Goal: Information Seeking & Learning: Learn about a topic

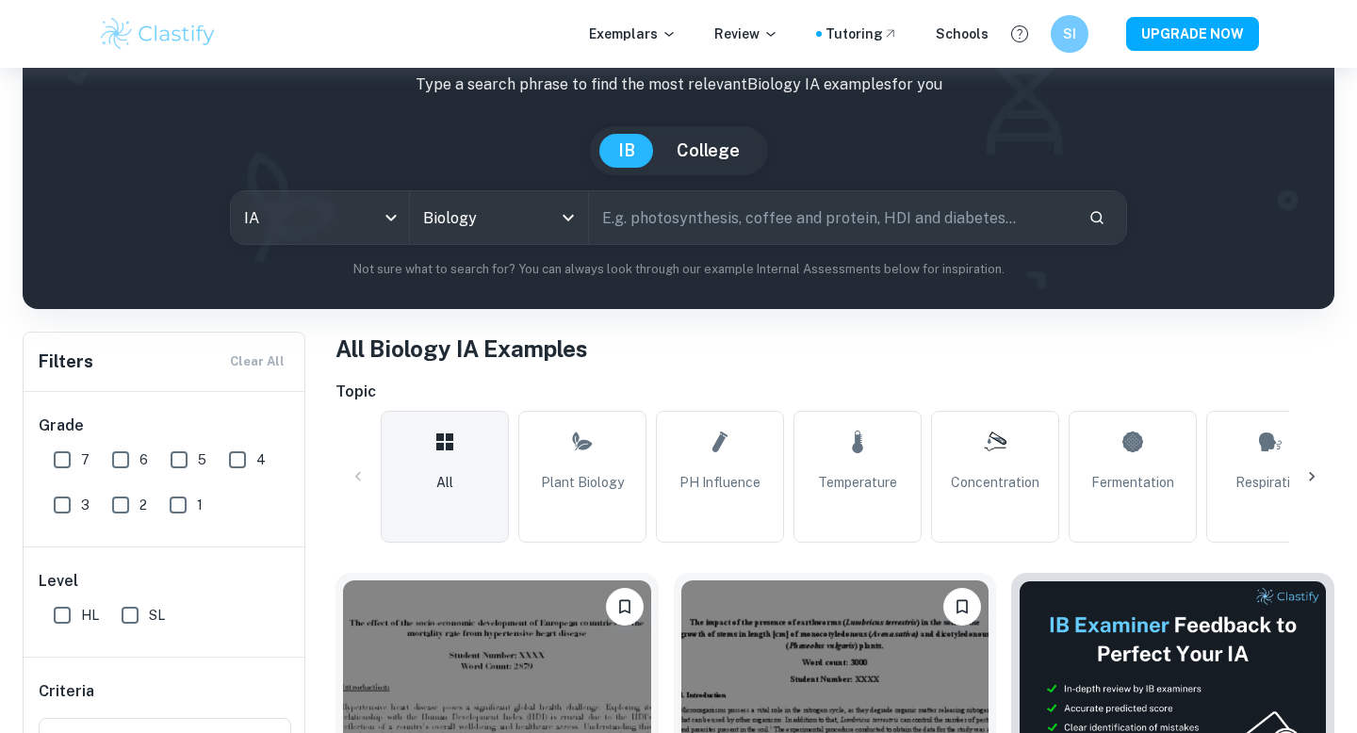
scroll to position [191, 0]
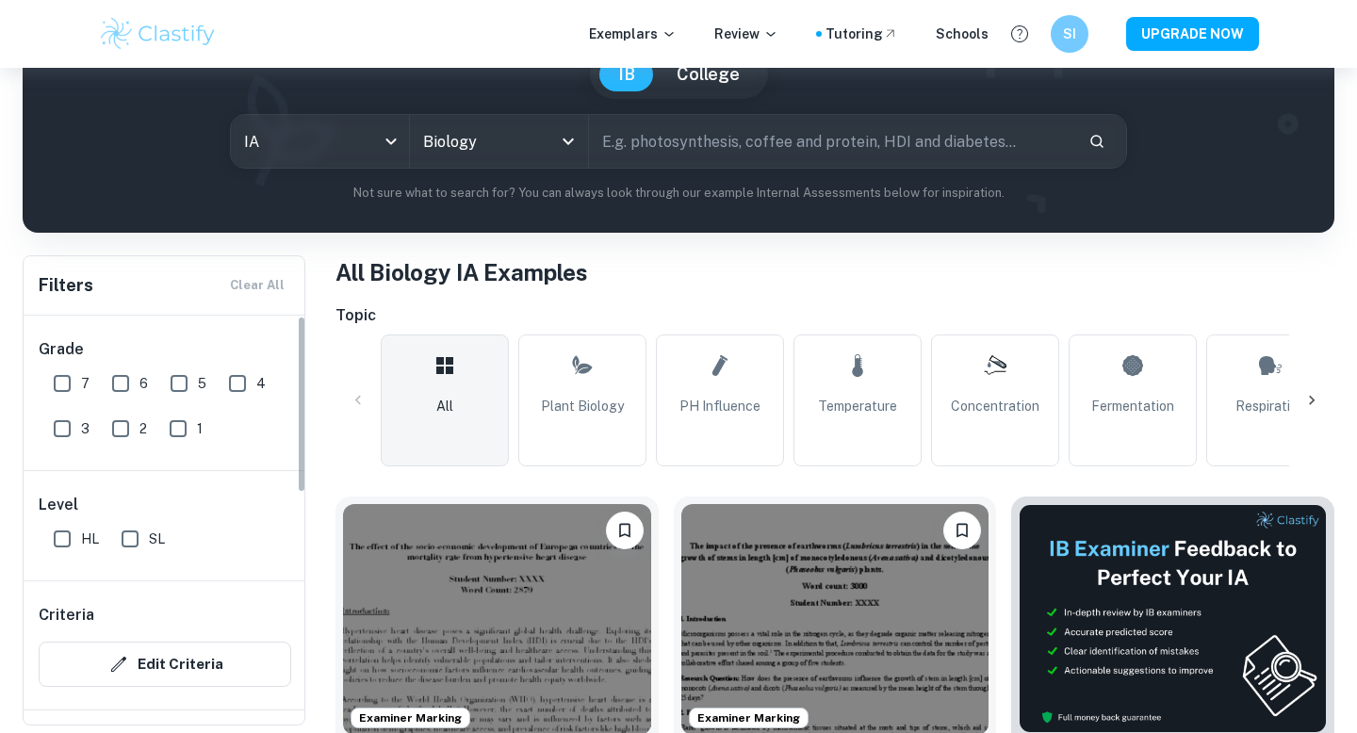
click at [60, 387] on input "7" at bounding box center [62, 384] width 38 height 38
checkbox input "true"
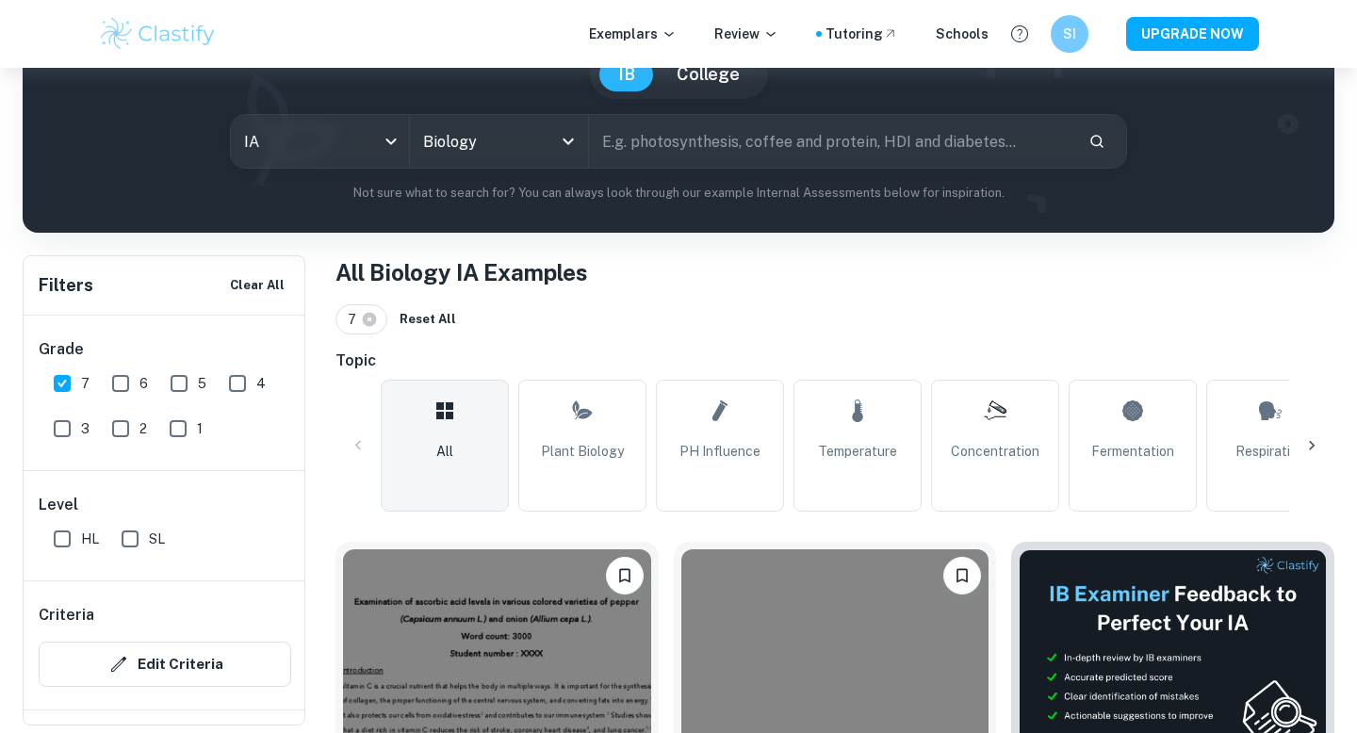
click at [59, 542] on input "HL" at bounding box center [62, 539] width 38 height 38
checkbox input "true"
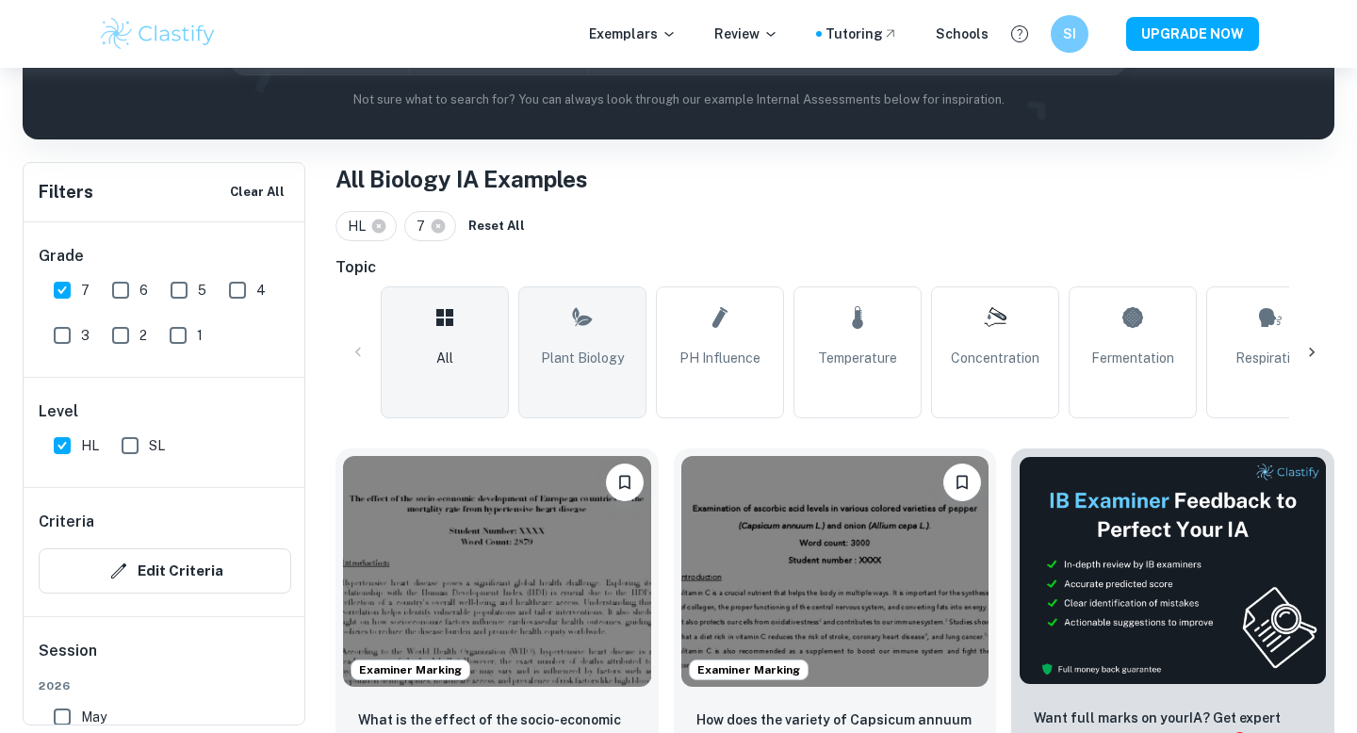
scroll to position [284, 0]
click at [585, 352] on span "Plant Biology" at bounding box center [582, 359] width 83 height 21
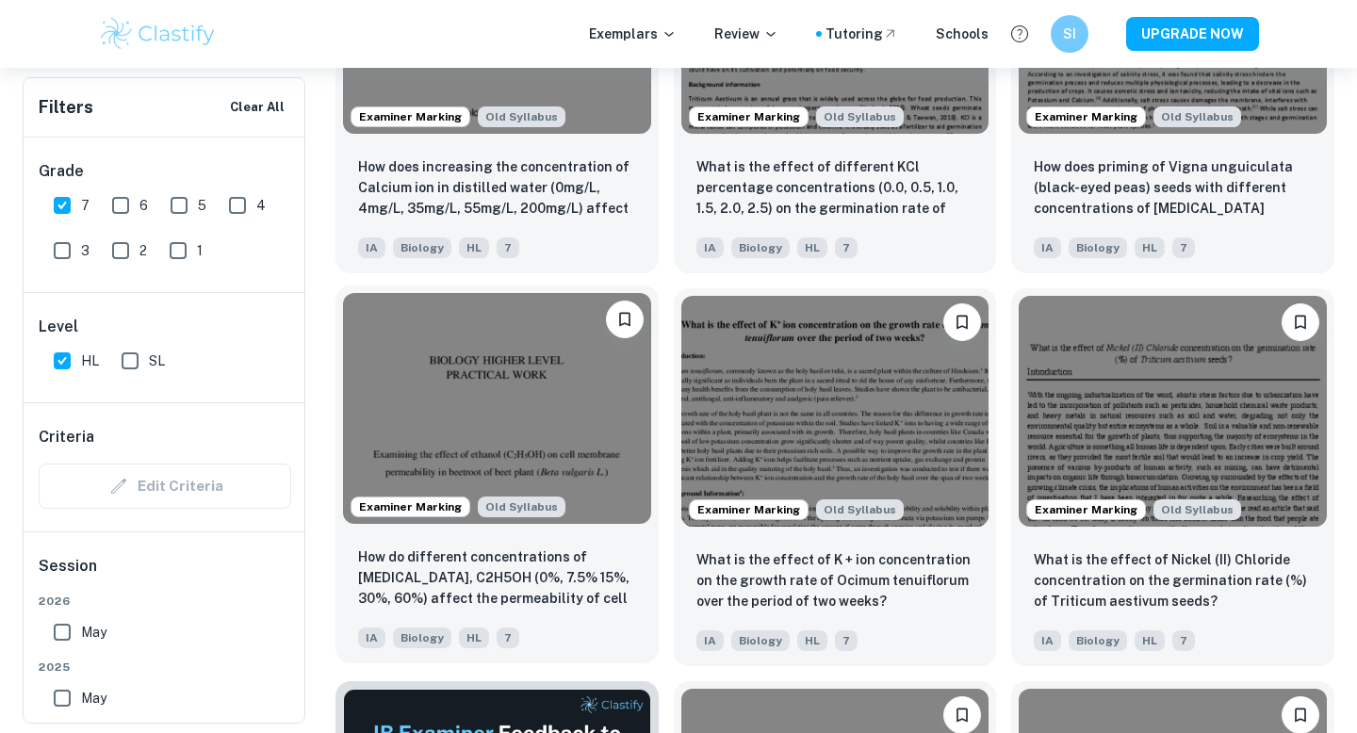
scroll to position [2439, 0]
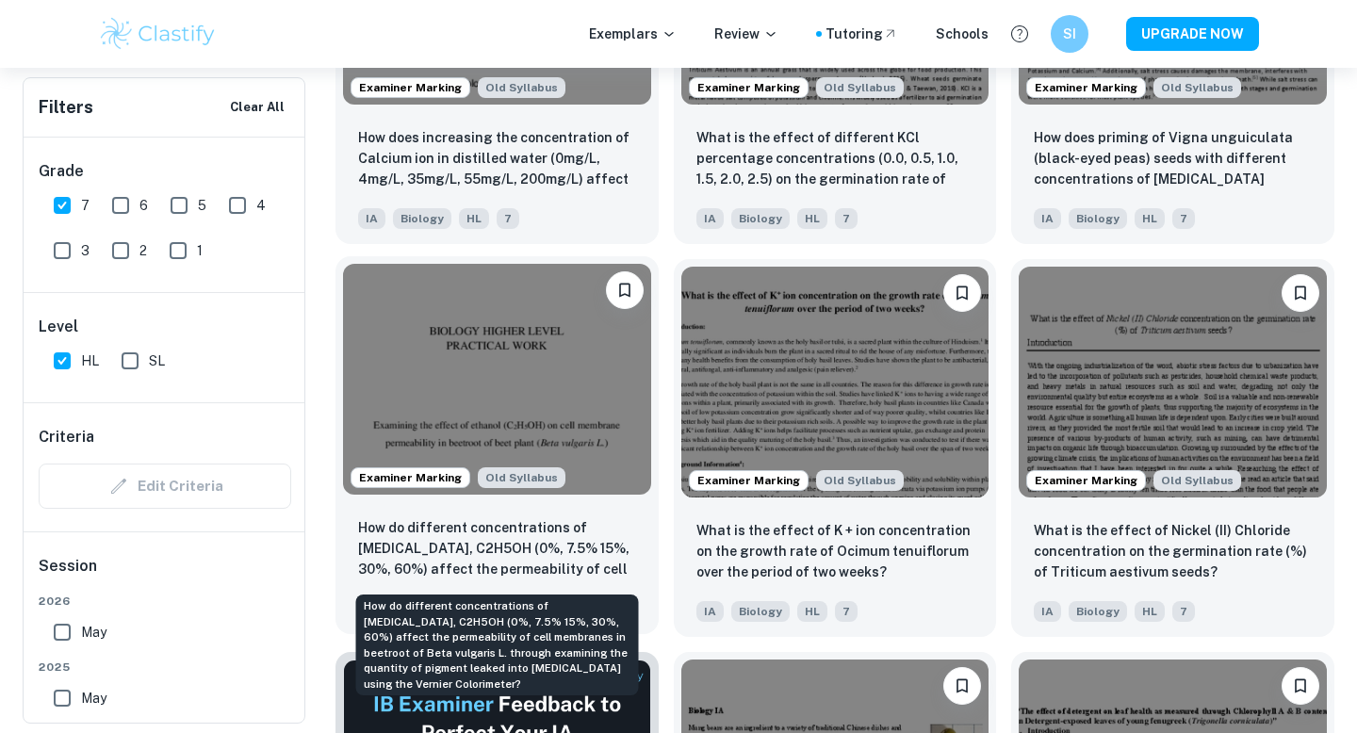
click at [544, 544] on p "How do different concentrations of [MEDICAL_DATA], C2H5OH (0%, 7.5% 15%, 30%, 6…" at bounding box center [497, 549] width 278 height 64
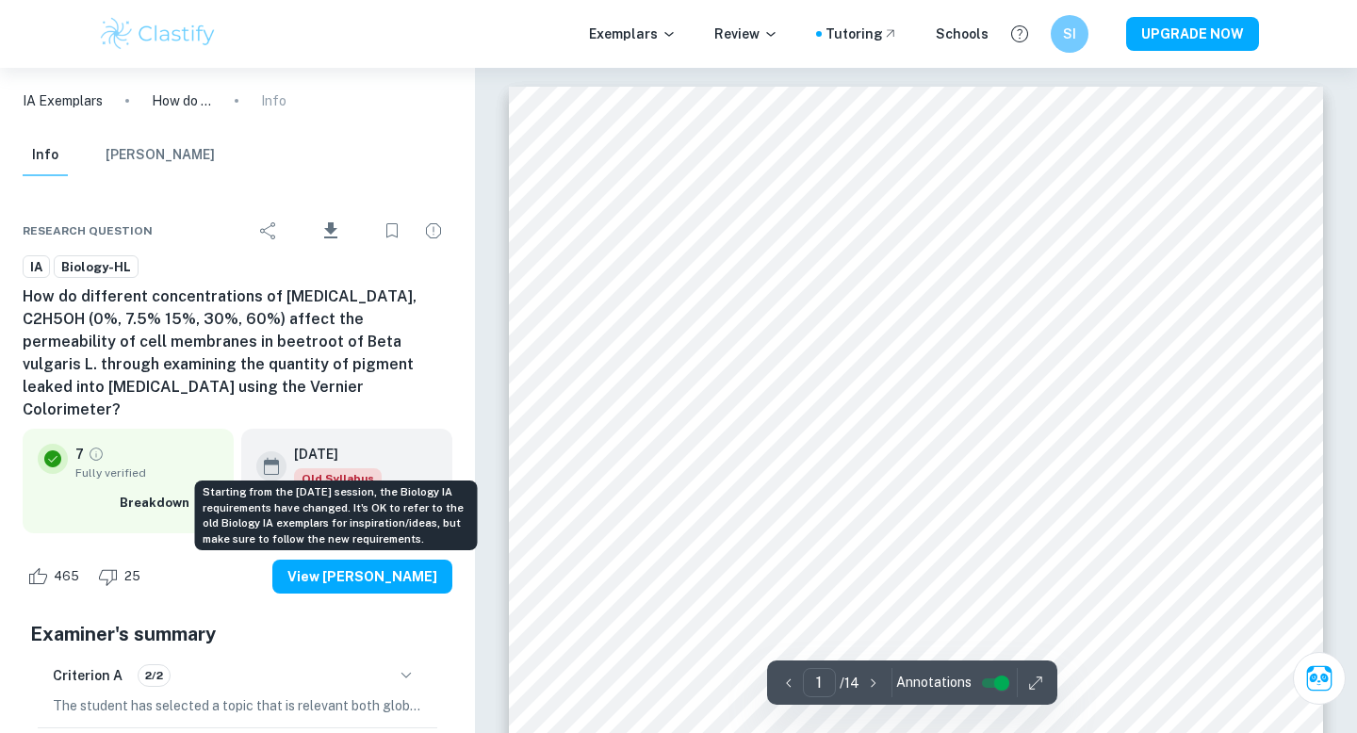
click at [342, 468] on span "Old Syllabus" at bounding box center [338, 478] width 88 height 21
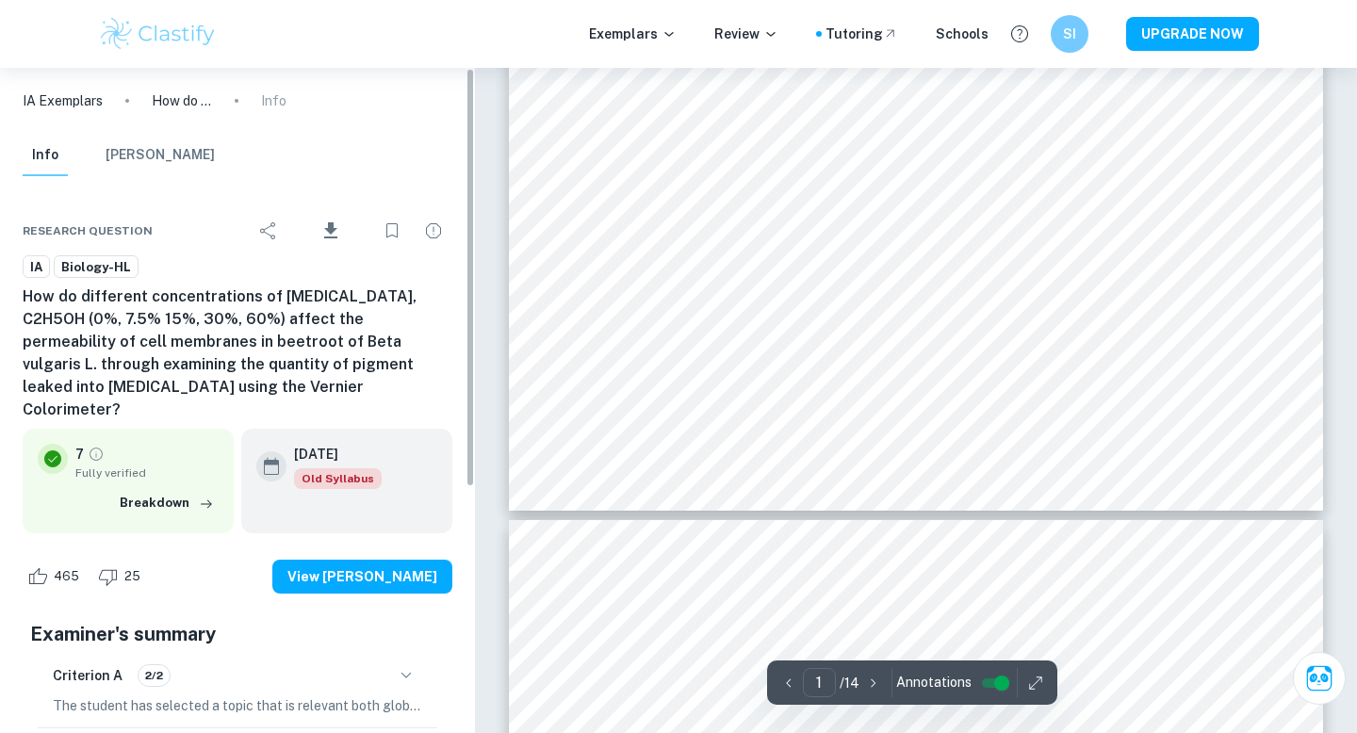
type input "2"
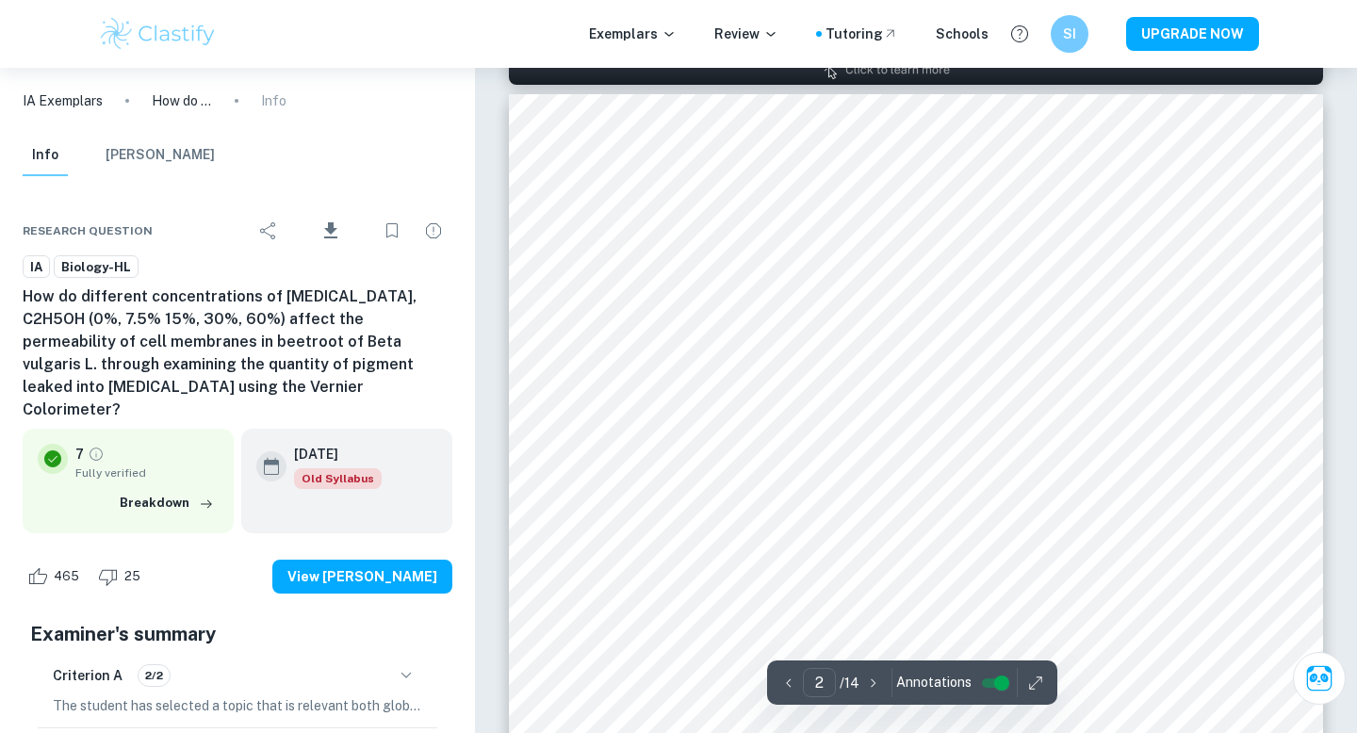
scroll to position [1187, 0]
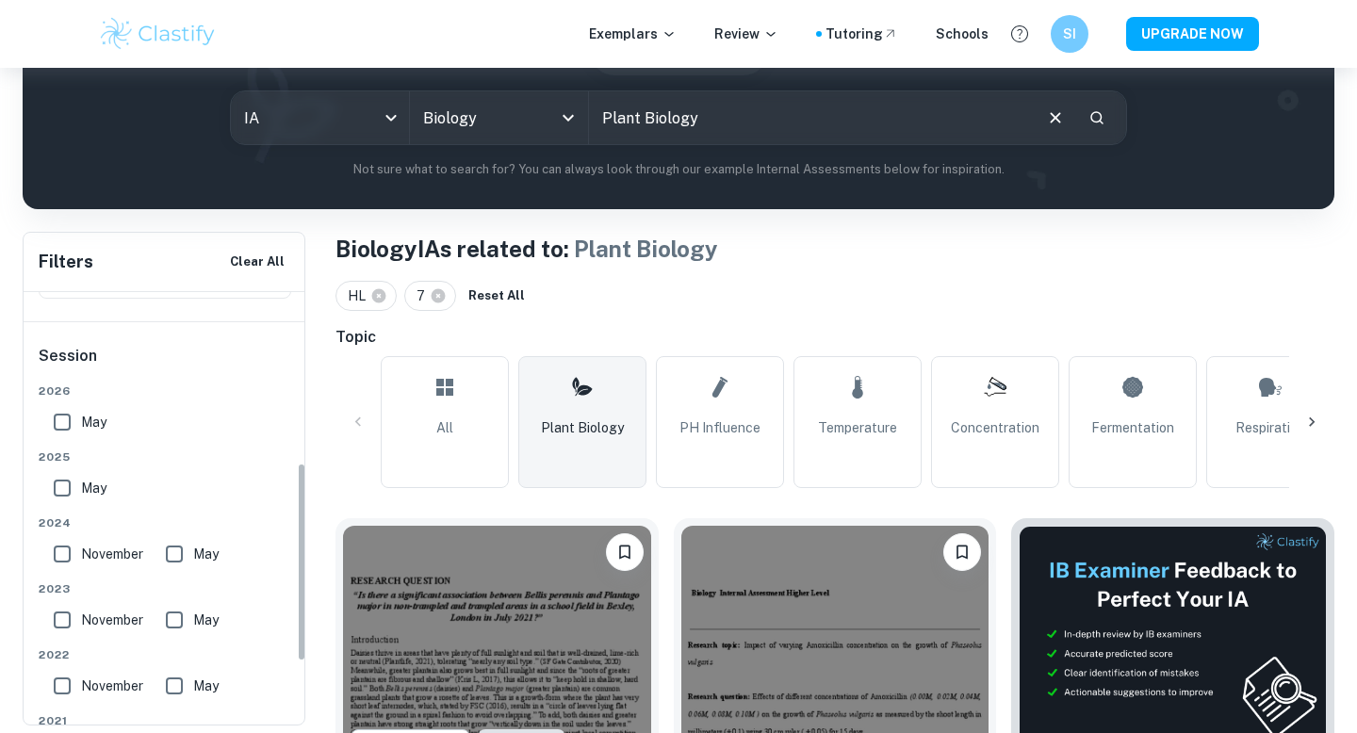
scroll to position [371, 0]
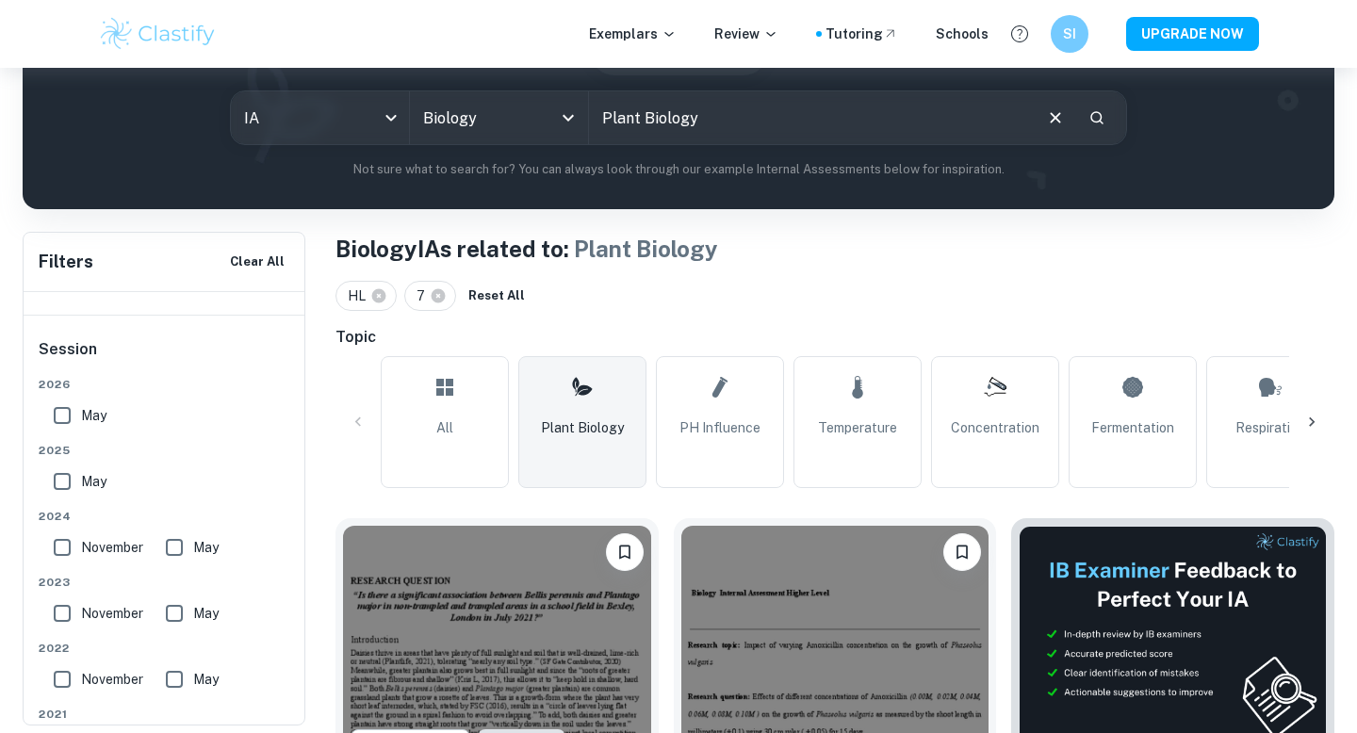
click at [63, 488] on input "May" at bounding box center [62, 482] width 38 height 38
checkbox input "true"
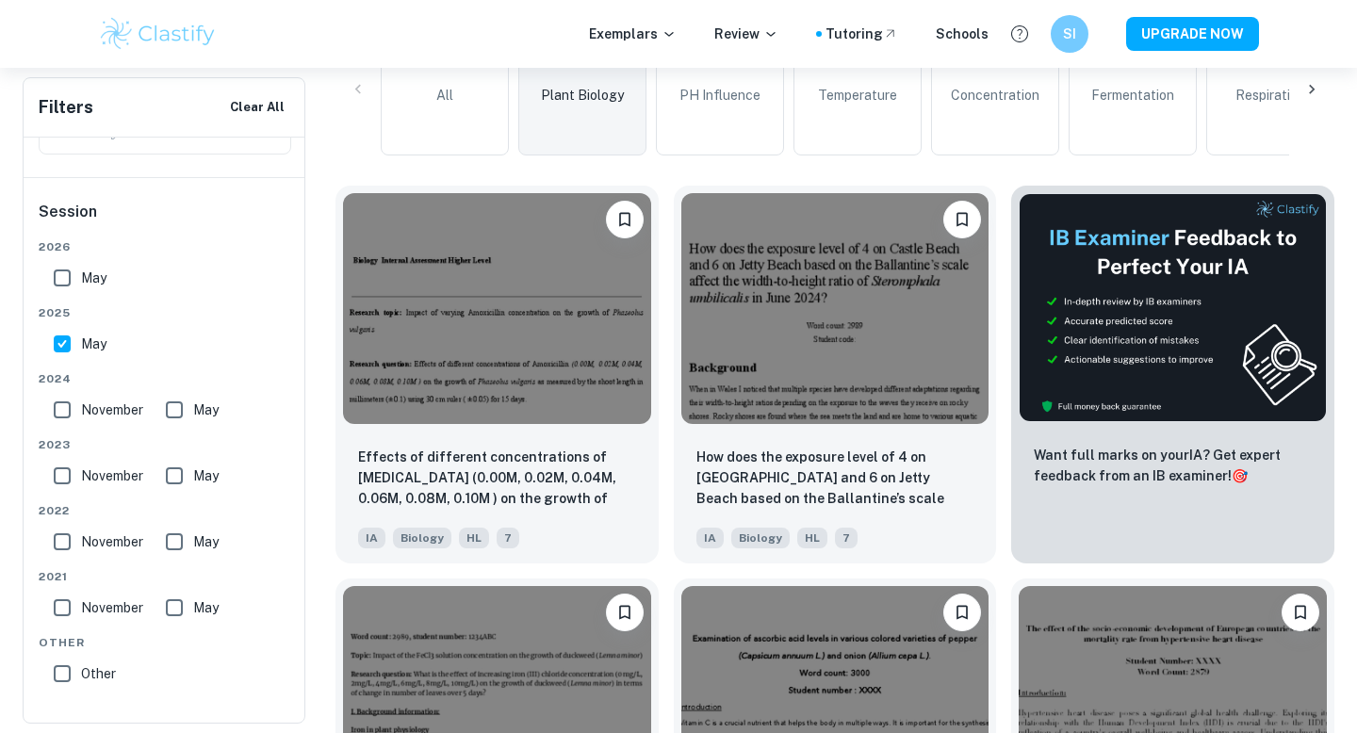
scroll to position [546, 0]
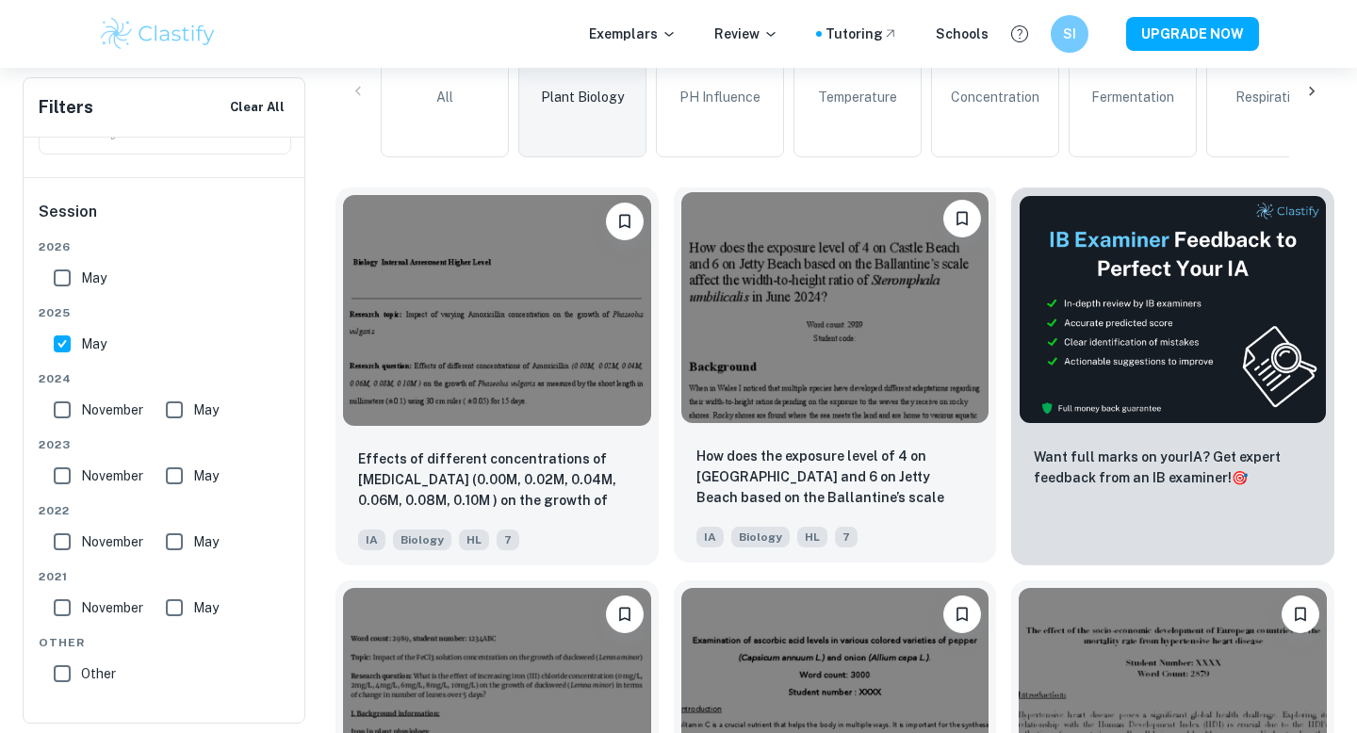
click at [795, 449] on p "How does the exposure level of 4 on [GEOGRAPHIC_DATA] and 6 on Jetty Beach base…" at bounding box center [836, 478] width 278 height 64
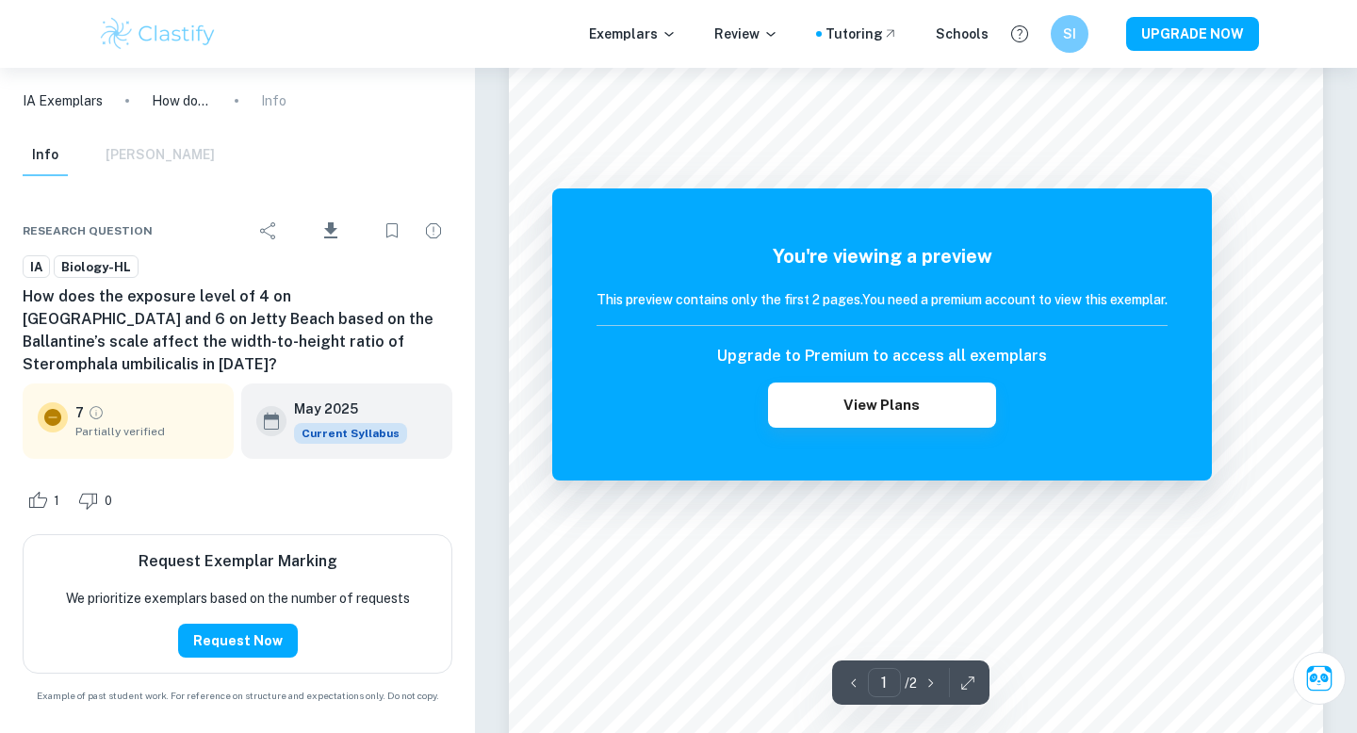
scroll to position [338, 0]
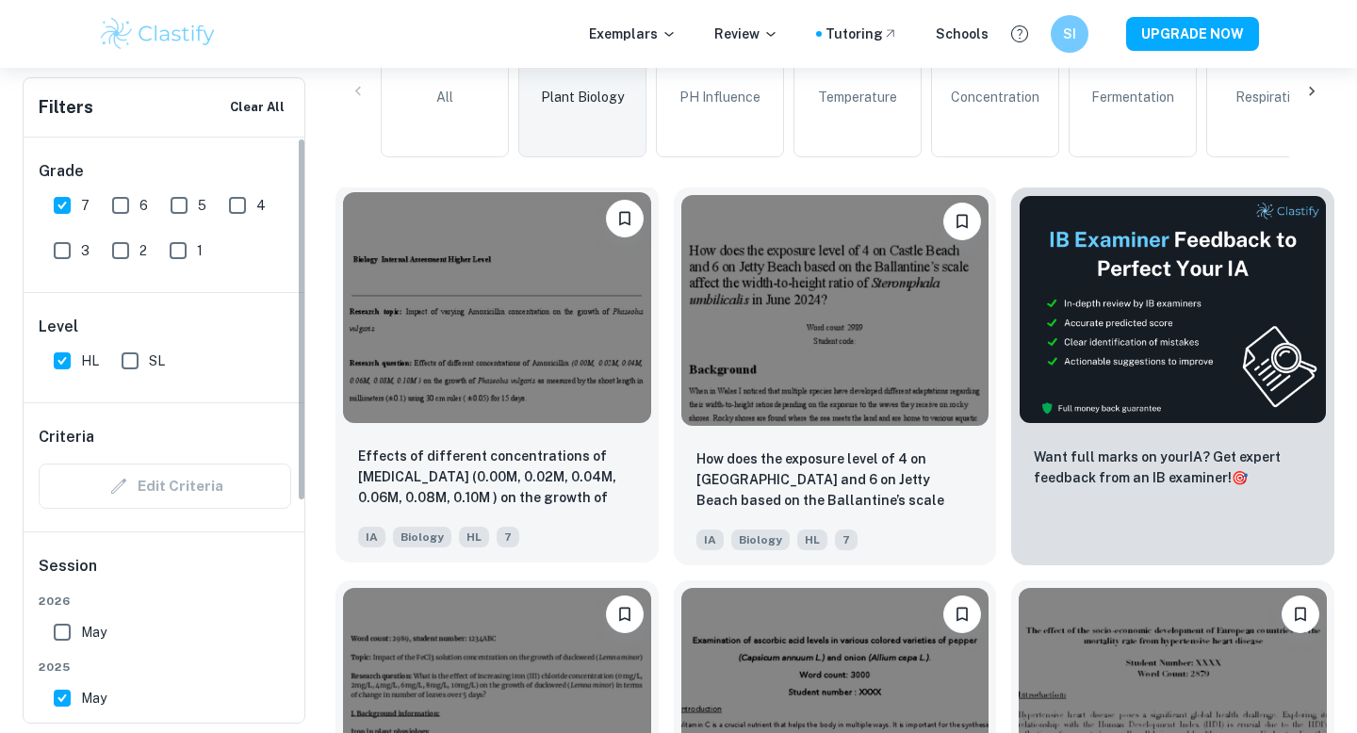
click at [456, 398] on img at bounding box center [497, 307] width 308 height 231
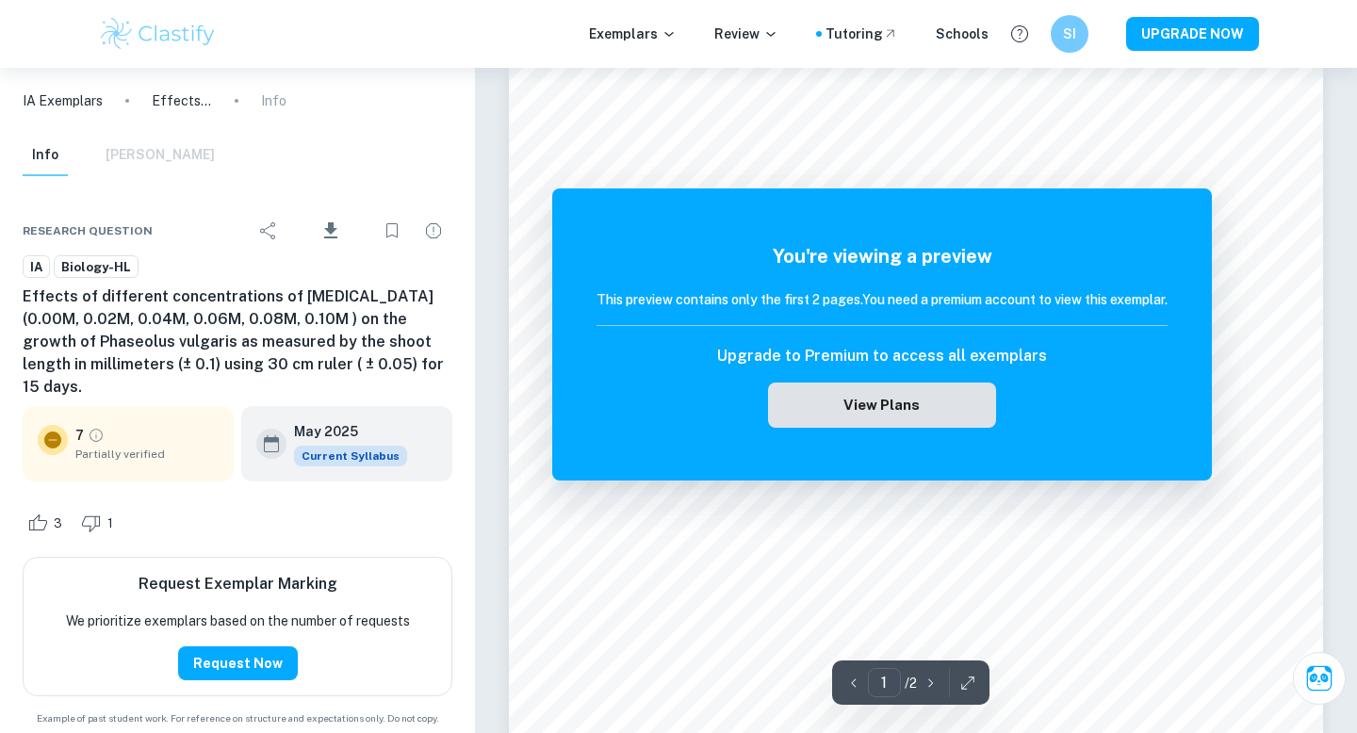
scroll to position [12, 0]
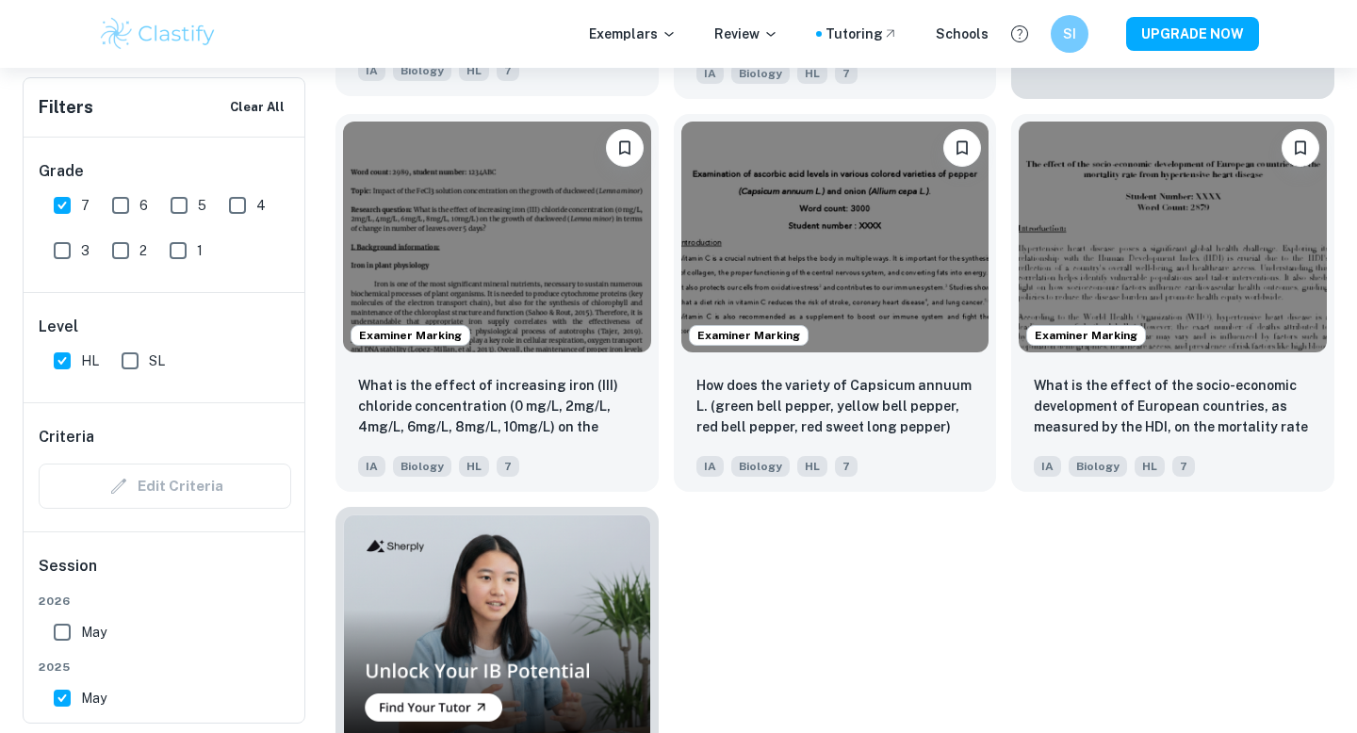
scroll to position [1032, 0]
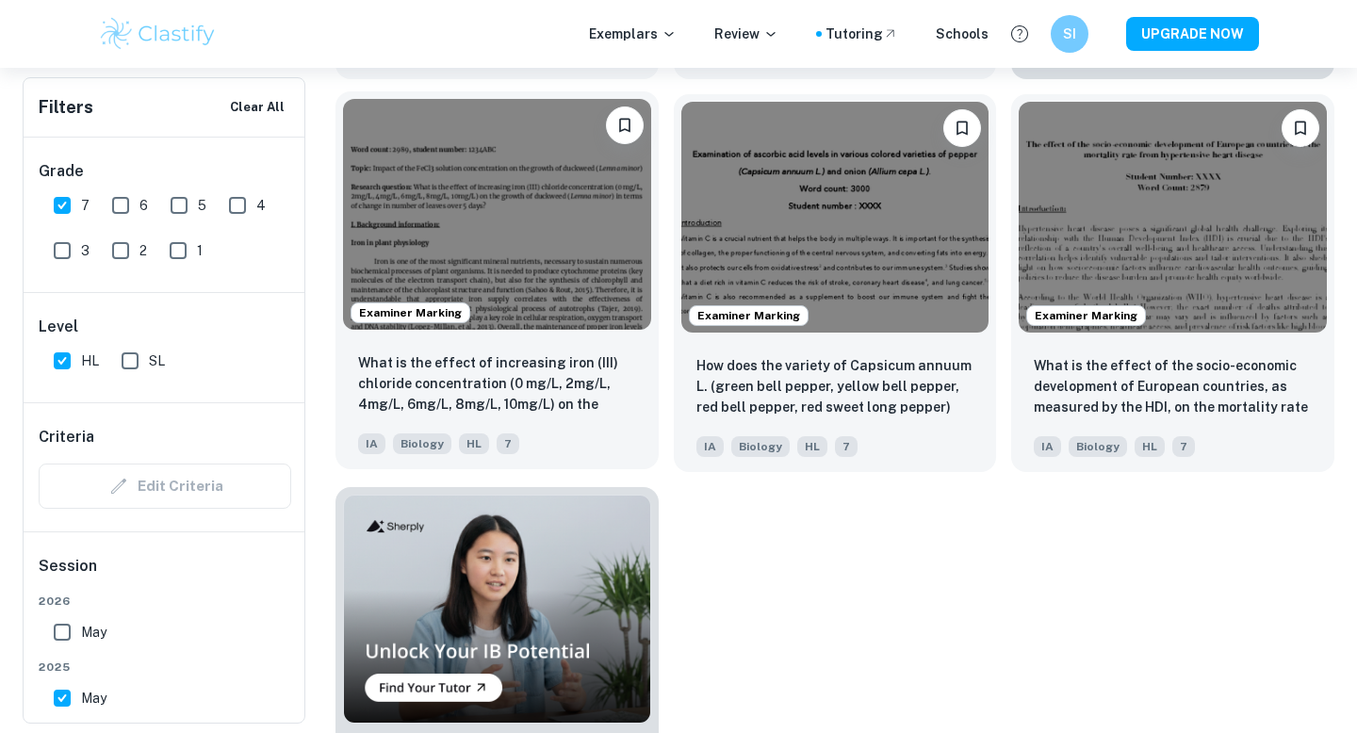
click at [557, 244] on img at bounding box center [497, 214] width 308 height 231
